Goal: Find specific page/section: Find specific page/section

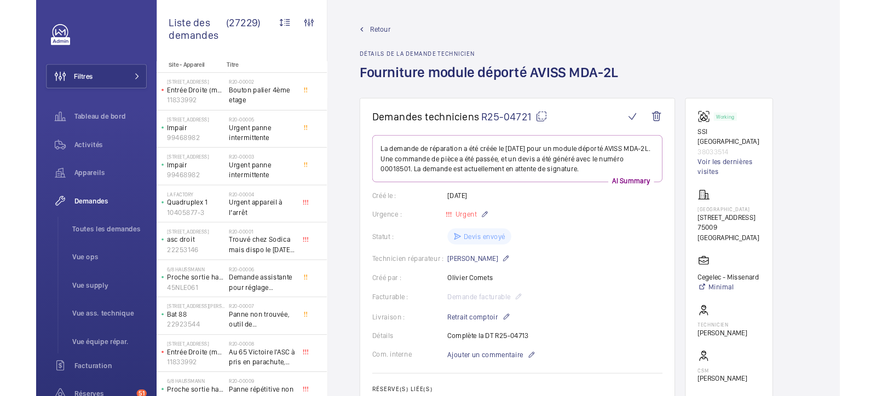
scroll to position [555, 0]
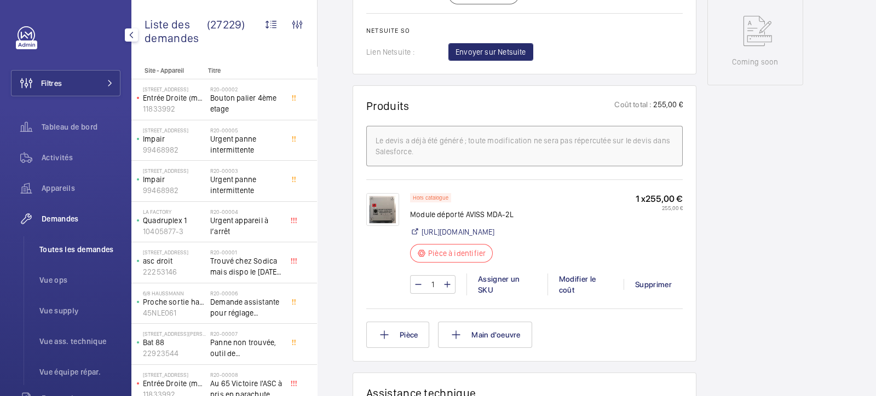
click at [66, 251] on span "Toutes les demandes" at bounding box center [79, 249] width 81 height 11
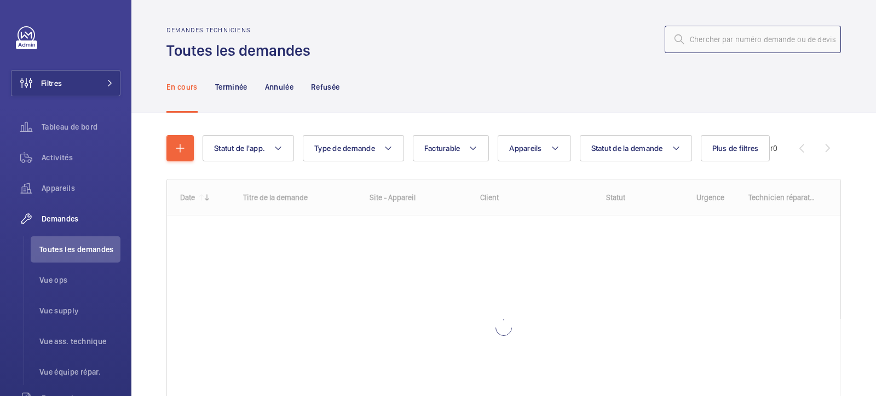
click at [776, 42] on input "text" at bounding box center [753, 39] width 176 height 27
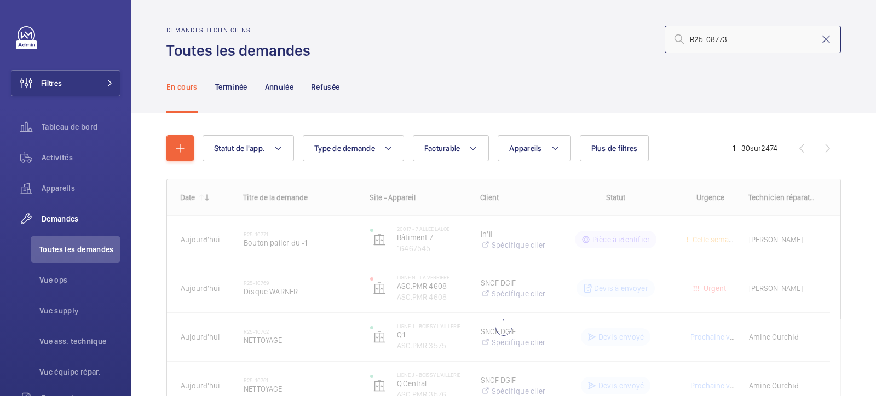
type input "R25-08773"
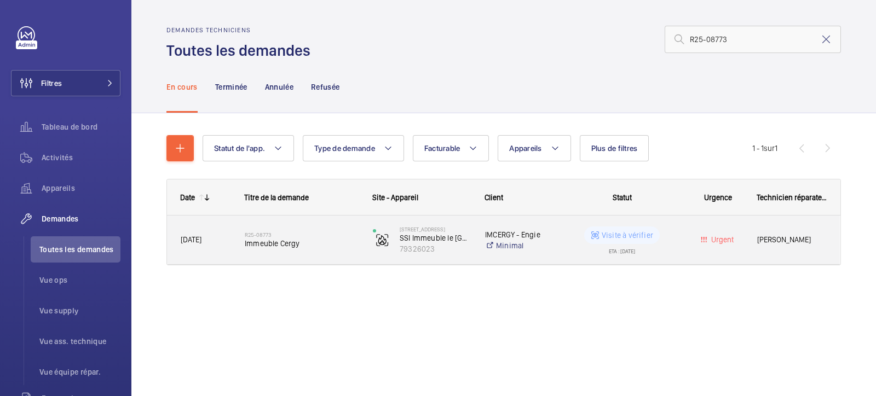
click at [567, 235] on wm-front-pills-cell "Visite à vérifier ETA : [DATE]" at bounding box center [622, 240] width 114 height 27
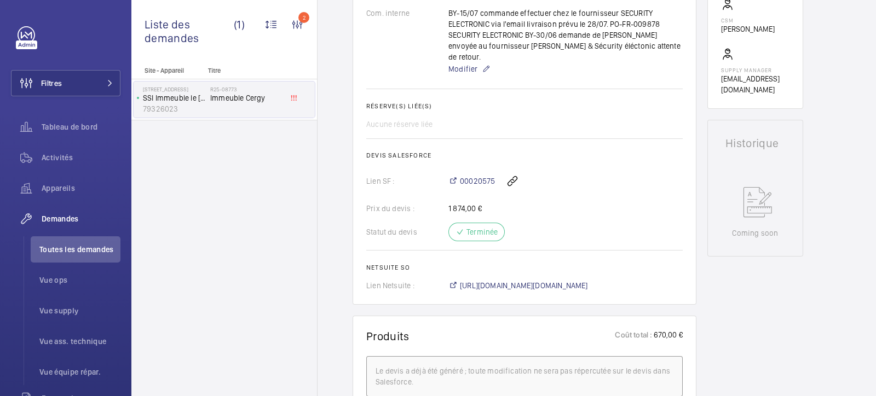
scroll to position [406, 0]
click at [482, 176] on span "00020575" at bounding box center [477, 181] width 35 height 11
click at [233, 242] on div "Site - Appareil Titre [STREET_ADDRESS] Immeuble le Rond Point 79326023 R25-0877…" at bounding box center [224, 232] width 186 height 330
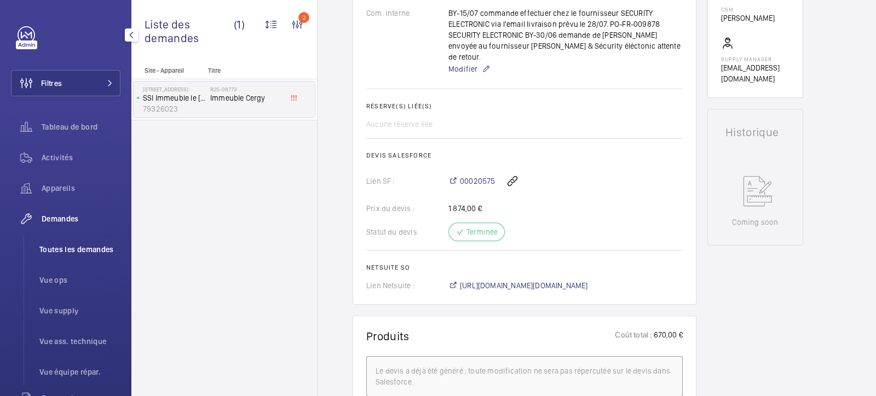
click at [74, 248] on span "Toutes les demandes" at bounding box center [79, 249] width 81 height 11
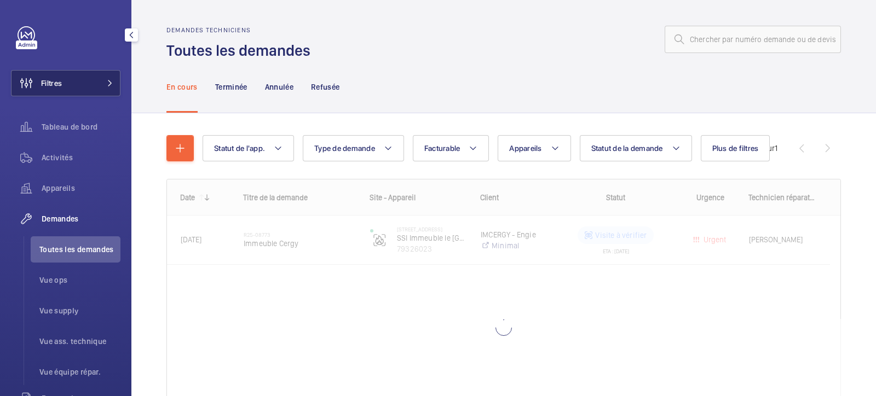
click at [78, 82] on button "Filtres" at bounding box center [66, 83] width 110 height 26
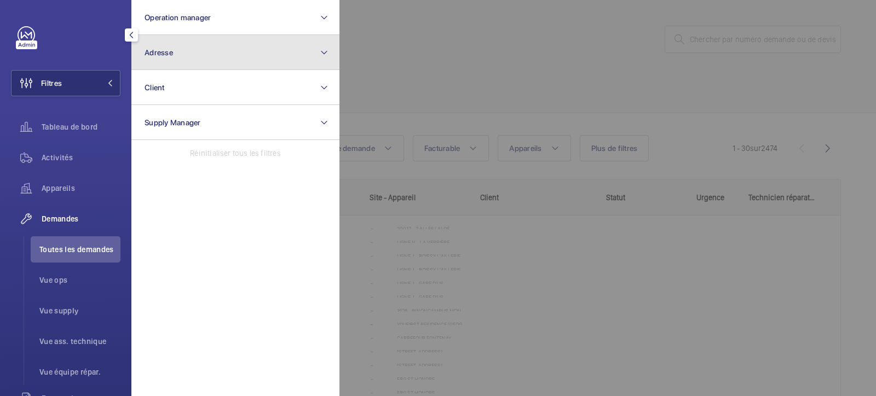
click at [211, 48] on button "Adresse" at bounding box center [235, 52] width 208 height 35
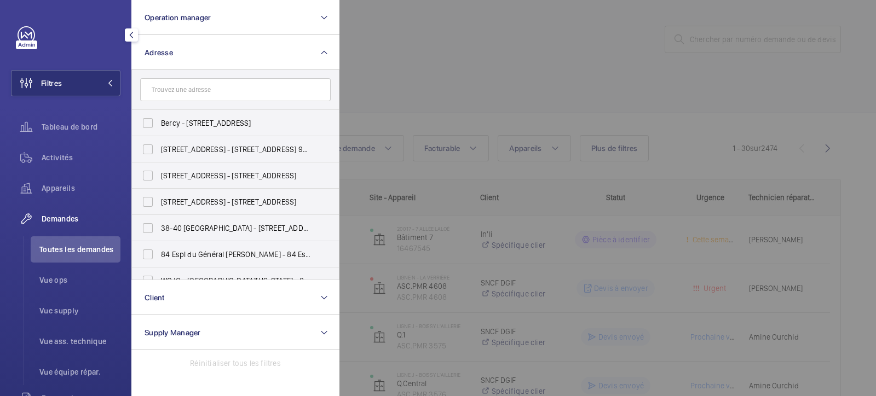
click at [195, 91] on input "text" at bounding box center [235, 89] width 191 height 23
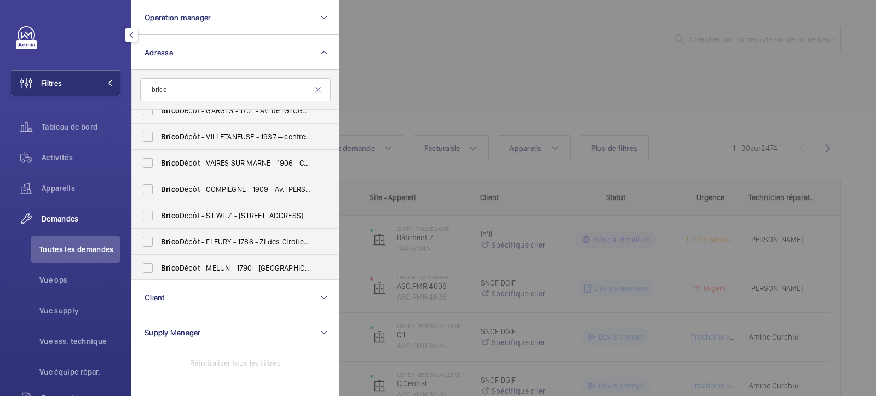
scroll to position [76, 0]
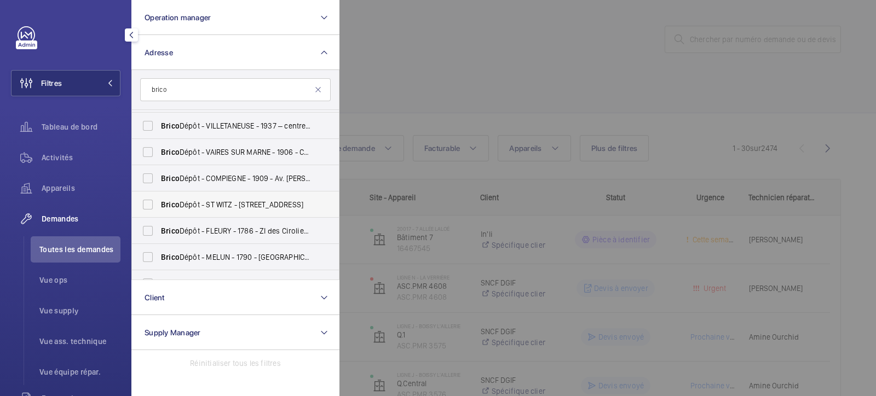
type input "brico"
click at [152, 210] on label "Brico Dépôt - ST WITZ - [STREET_ADDRESS]" at bounding box center [227, 205] width 191 height 26
click at [152, 210] on input "Brico Dépôt - ST WITZ - [STREET_ADDRESS]" at bounding box center [148, 205] width 22 height 22
checkbox input "true"
click at [76, 157] on span "Activités" at bounding box center [81, 157] width 79 height 11
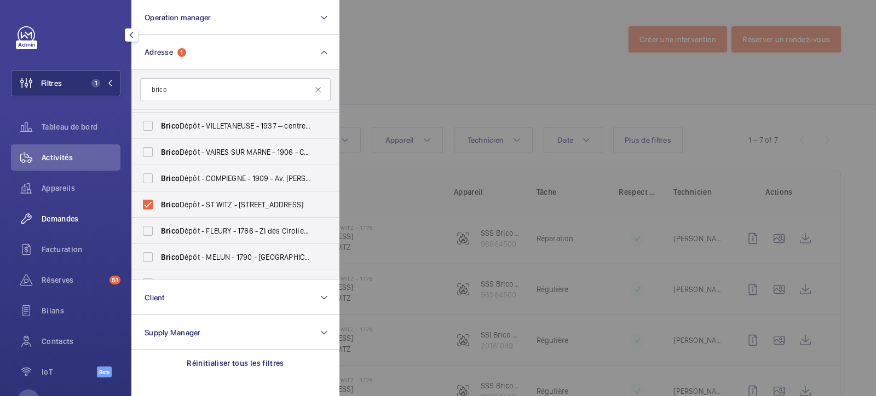
click at [76, 215] on span "Demandes" at bounding box center [81, 219] width 79 height 11
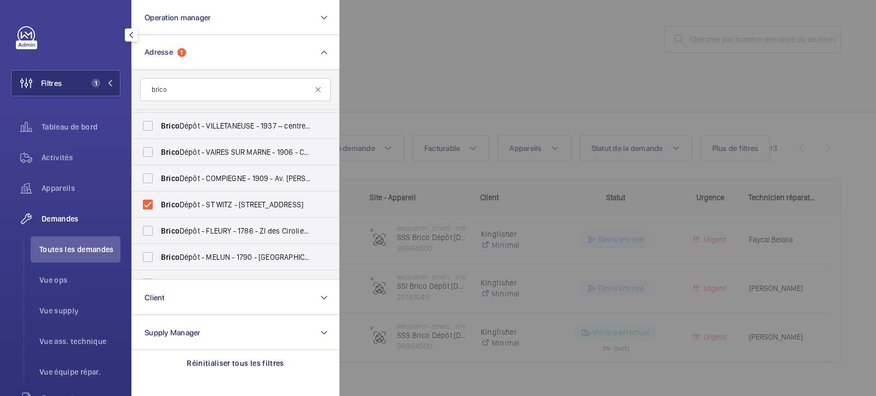
click at [594, 86] on div at bounding box center [777, 198] width 876 height 396
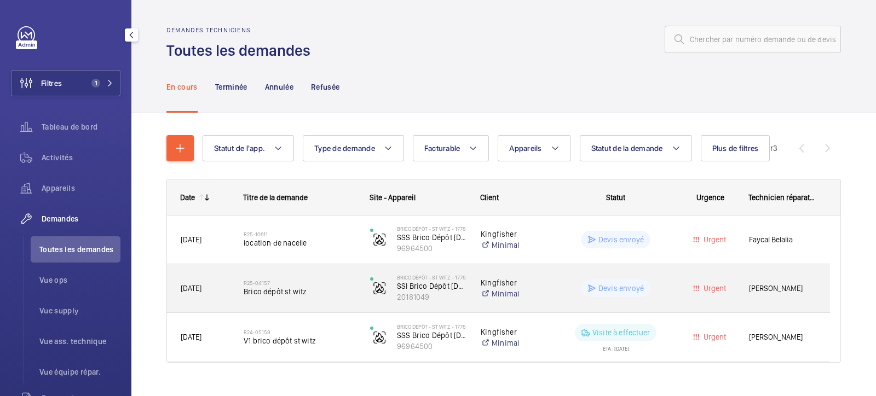
click at [567, 281] on wm-front-pills-cell "Devis envoyé" at bounding box center [616, 289] width 112 height 18
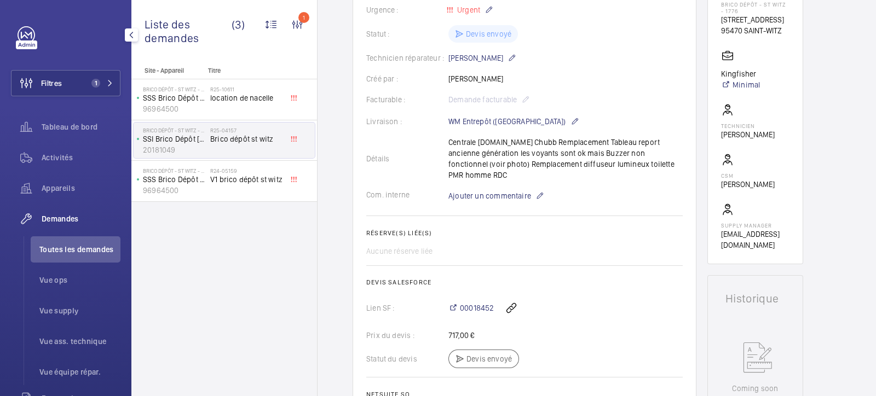
scroll to position [134, 0]
